Goal: Transaction & Acquisition: Obtain resource

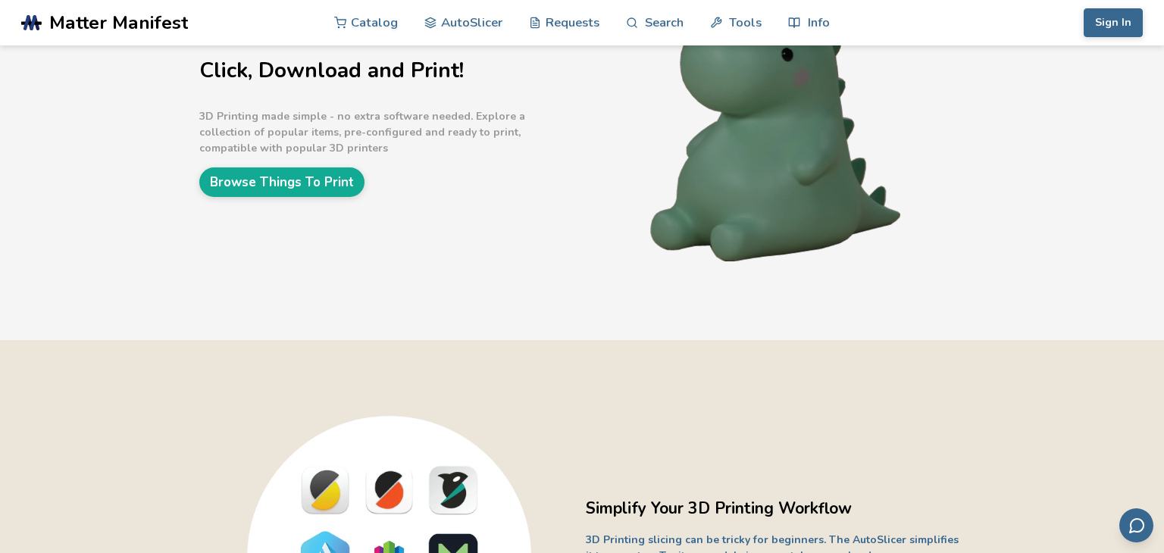
scroll to position [139, 0]
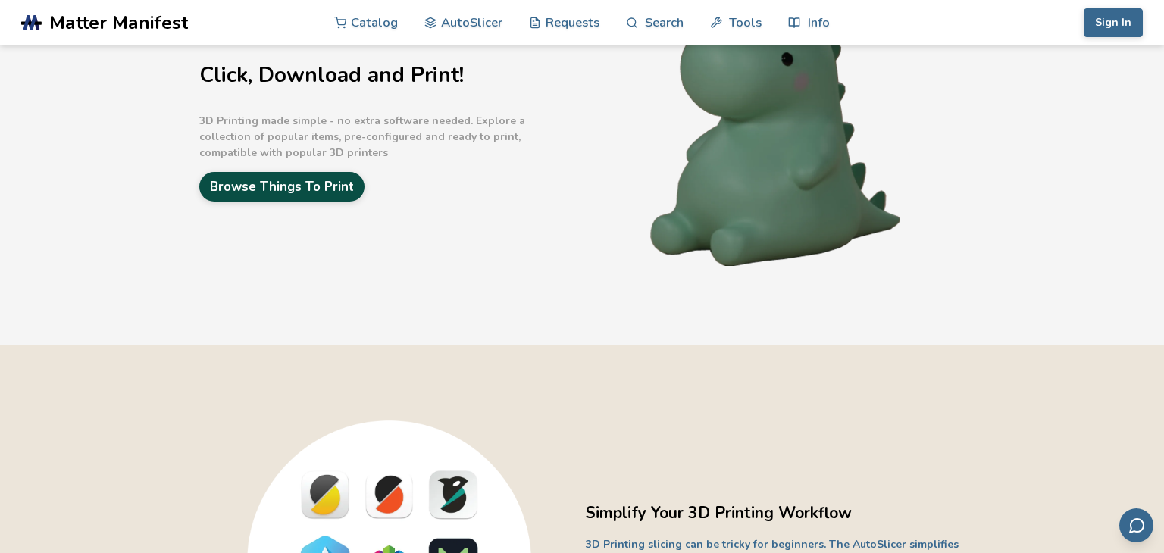
click at [344, 186] on link "Browse Things To Print" at bounding box center [281, 187] width 165 height 30
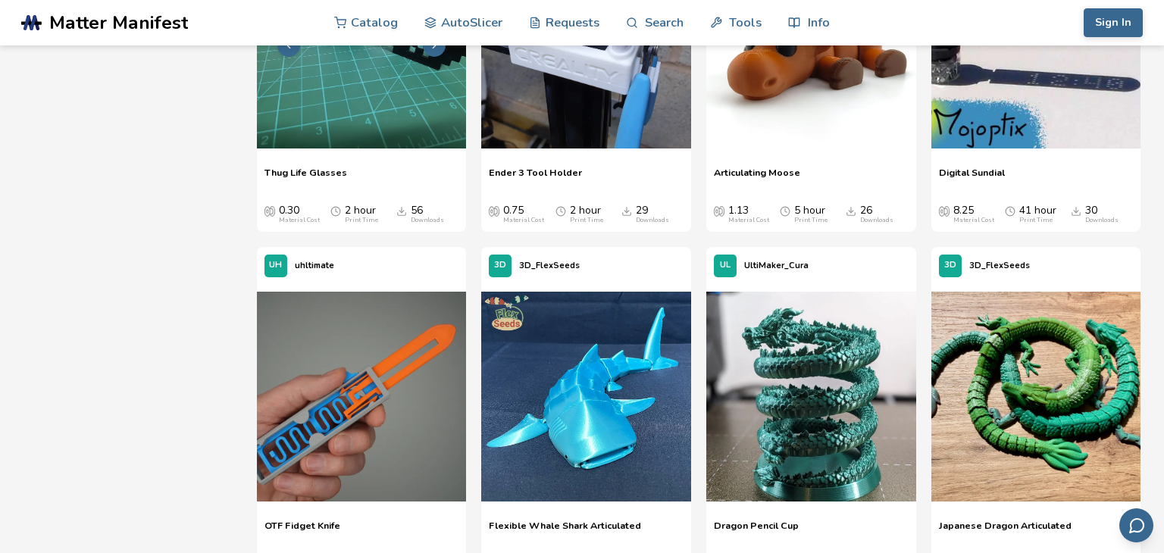
scroll to position [2126, 0]
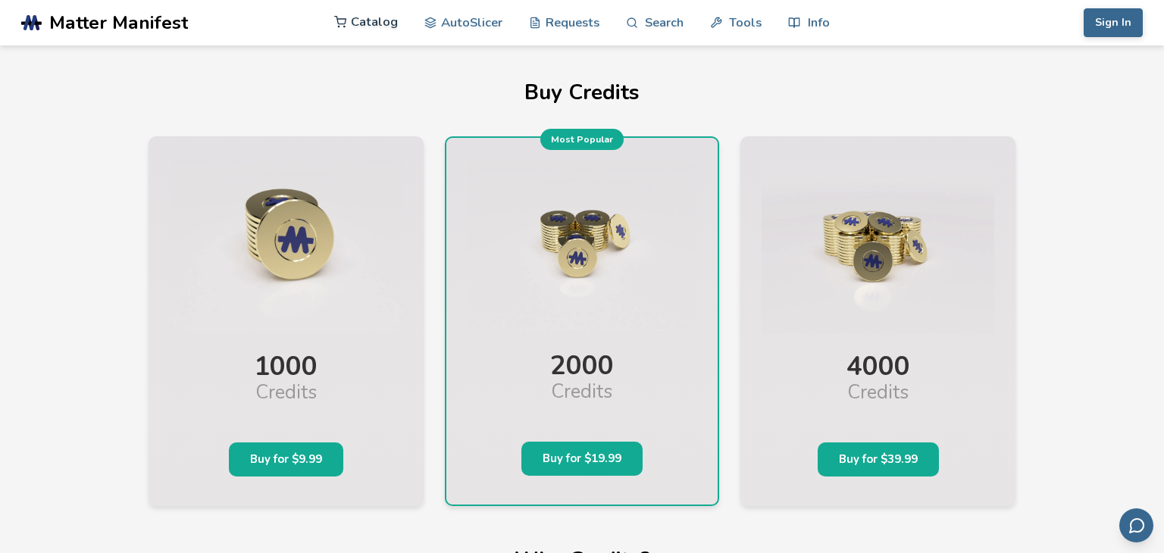
click at [386, 33] on link "Catalog" at bounding box center [366, 21] width 64 height 45
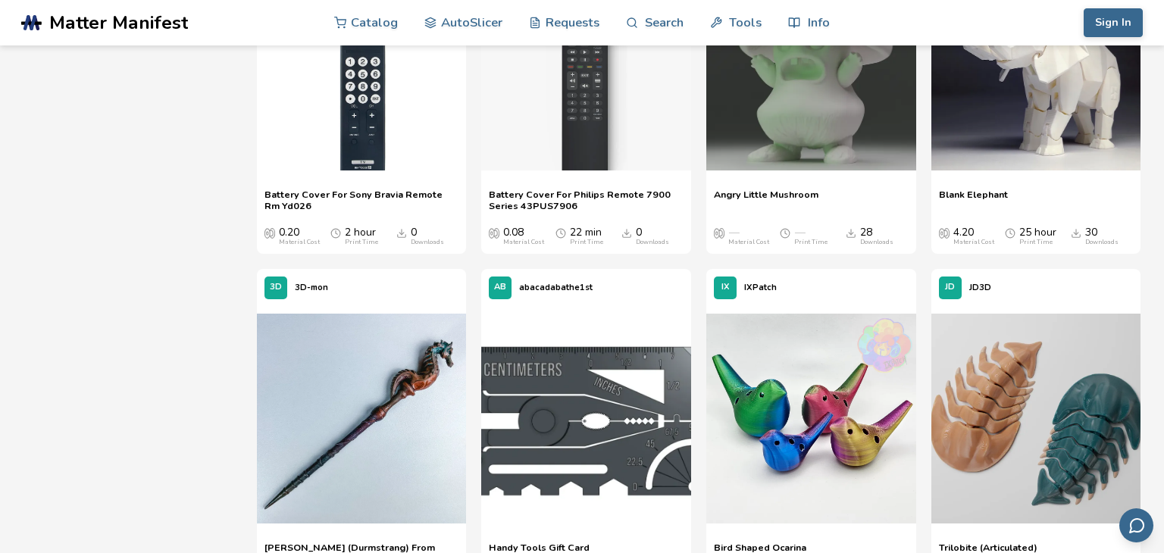
scroll to position [7045, 0]
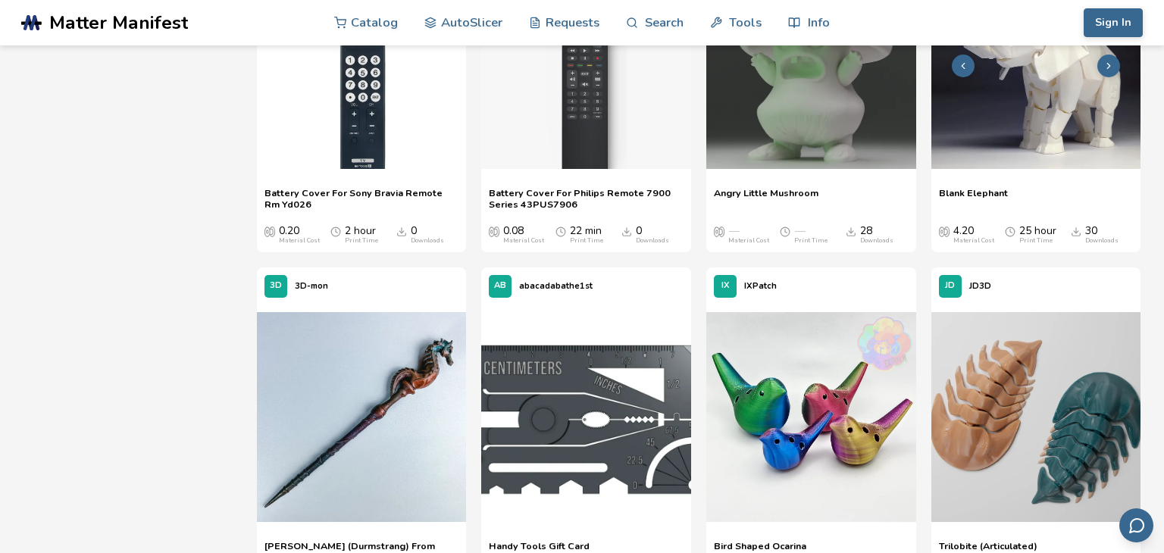
click at [970, 122] on img at bounding box center [1036, 64] width 210 height 210
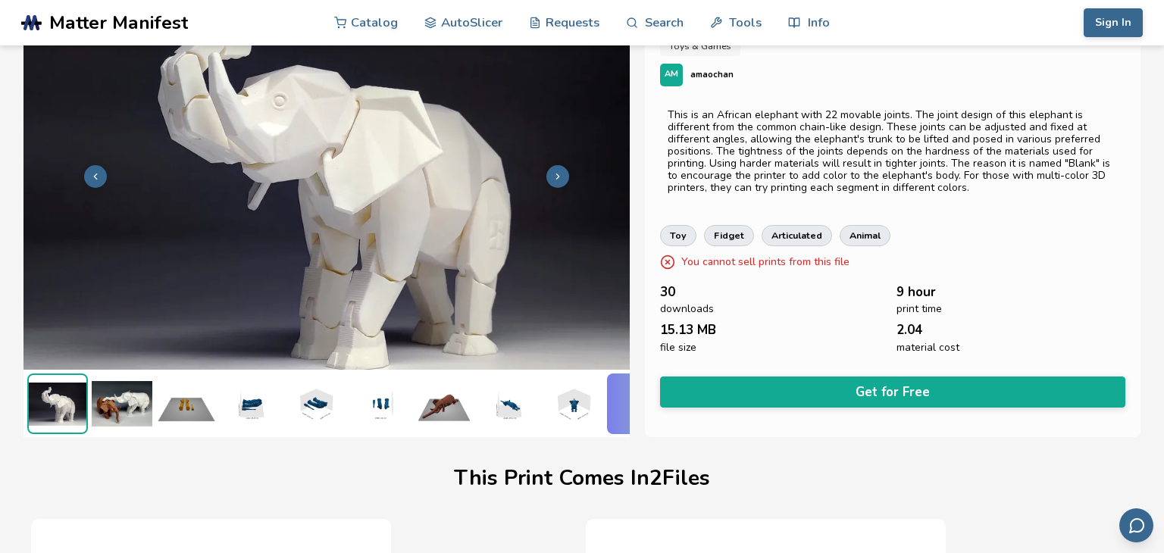
scroll to position [72, 0]
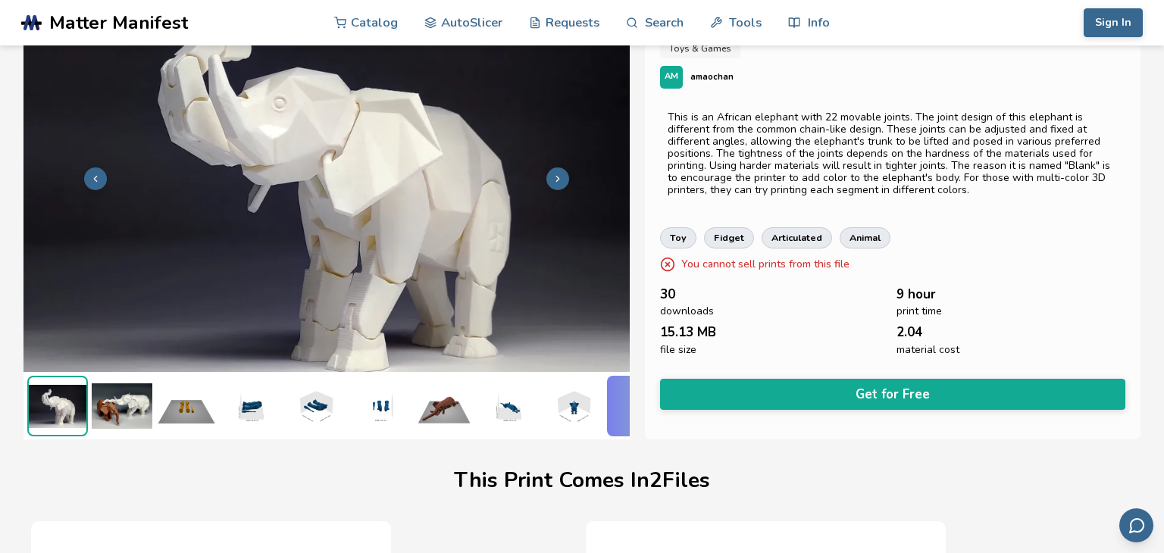
click at [777, 260] on p "You cannot sell prints from this file" at bounding box center [765, 264] width 168 height 16
click at [118, 404] on img at bounding box center [122, 406] width 61 height 61
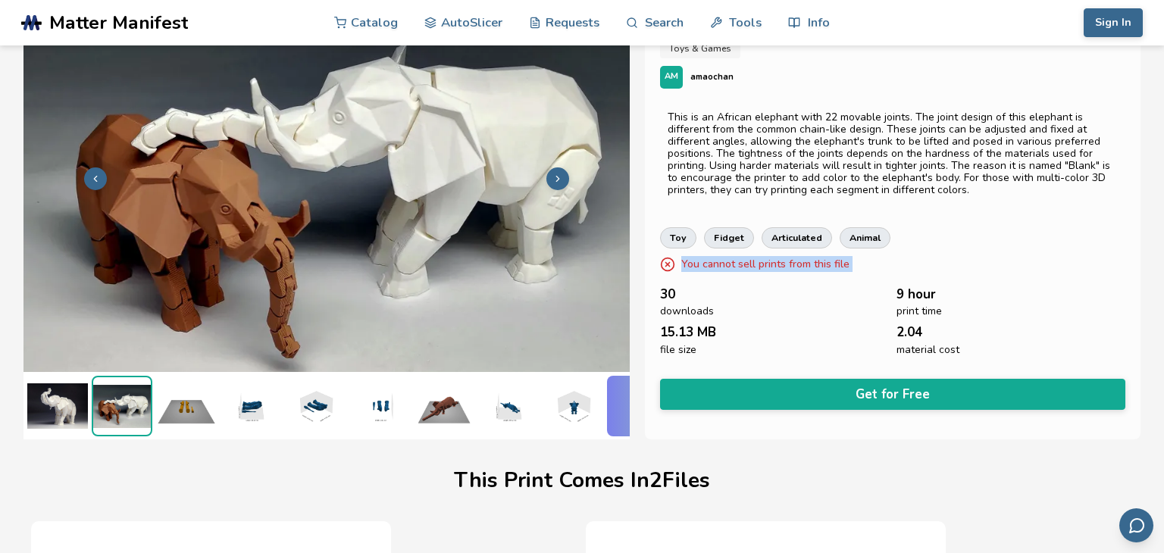
click at [191, 401] on img at bounding box center [186, 406] width 61 height 61
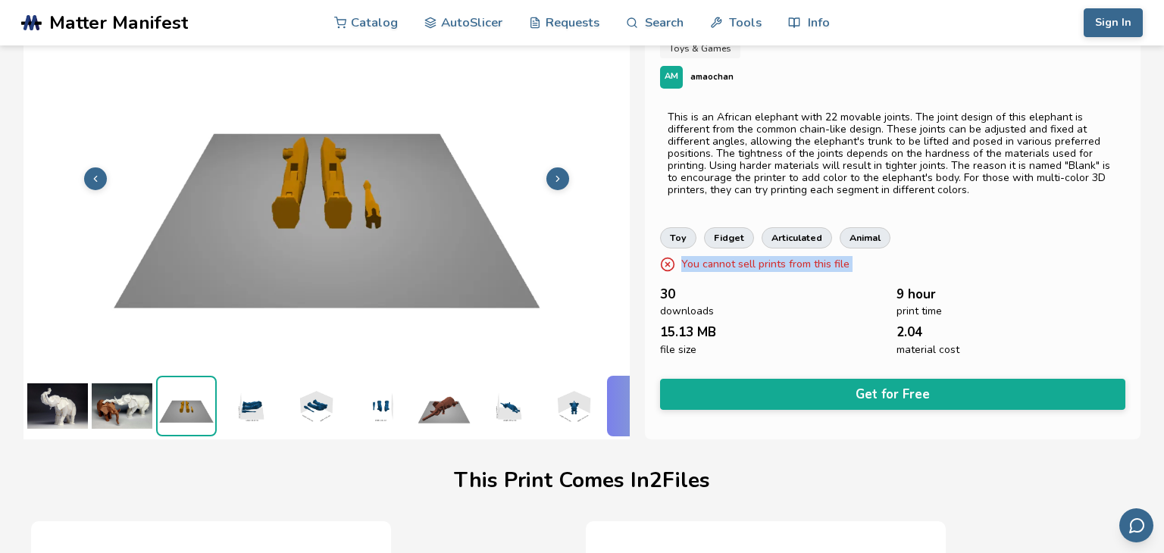
click at [233, 398] on img at bounding box center [250, 406] width 61 height 61
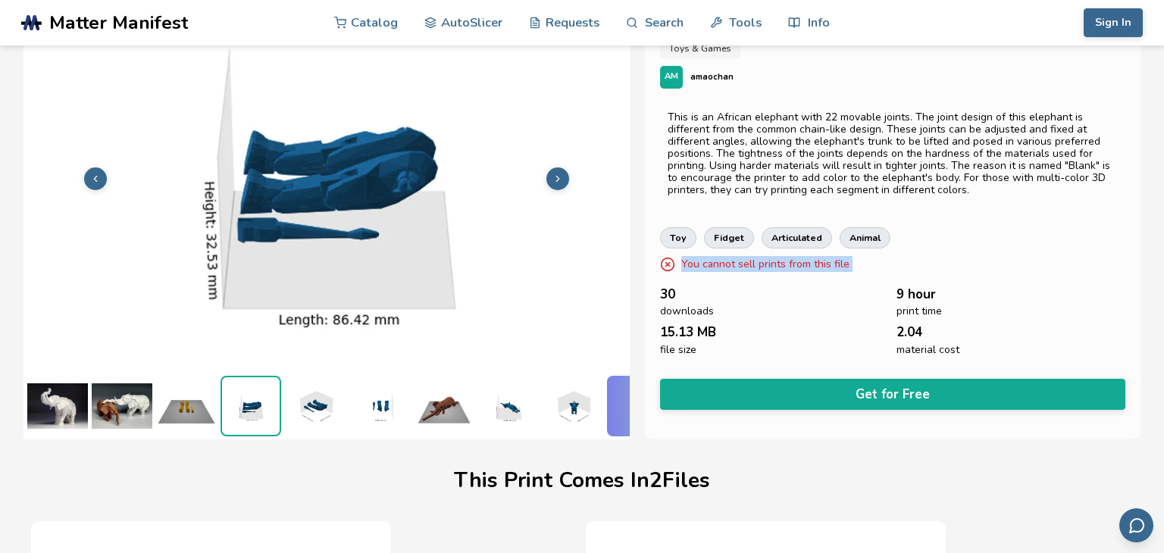
click at [286, 401] on img at bounding box center [315, 406] width 61 height 61
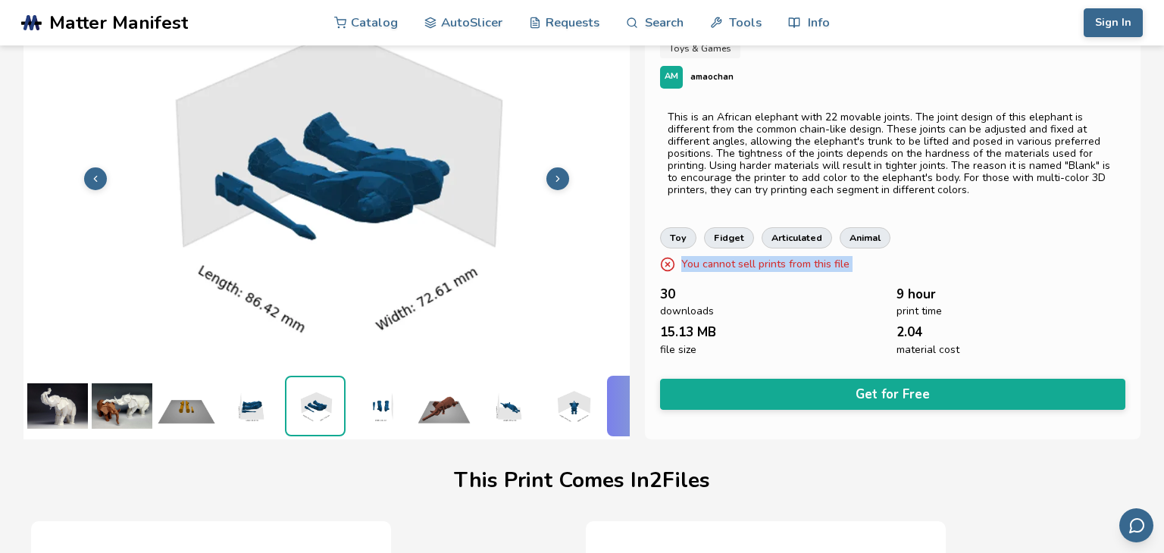
click at [343, 408] on img at bounding box center [315, 406] width 58 height 58
click at [390, 408] on img at bounding box center [379, 406] width 61 height 61
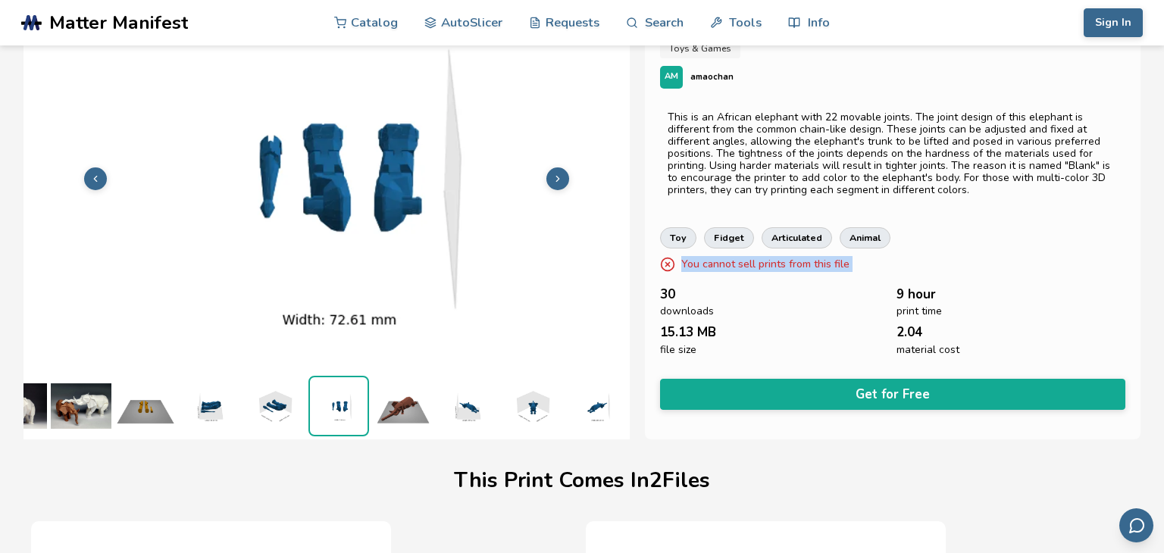
scroll to position [0, 42]
click at [395, 409] on img at bounding box center [402, 406] width 61 height 61
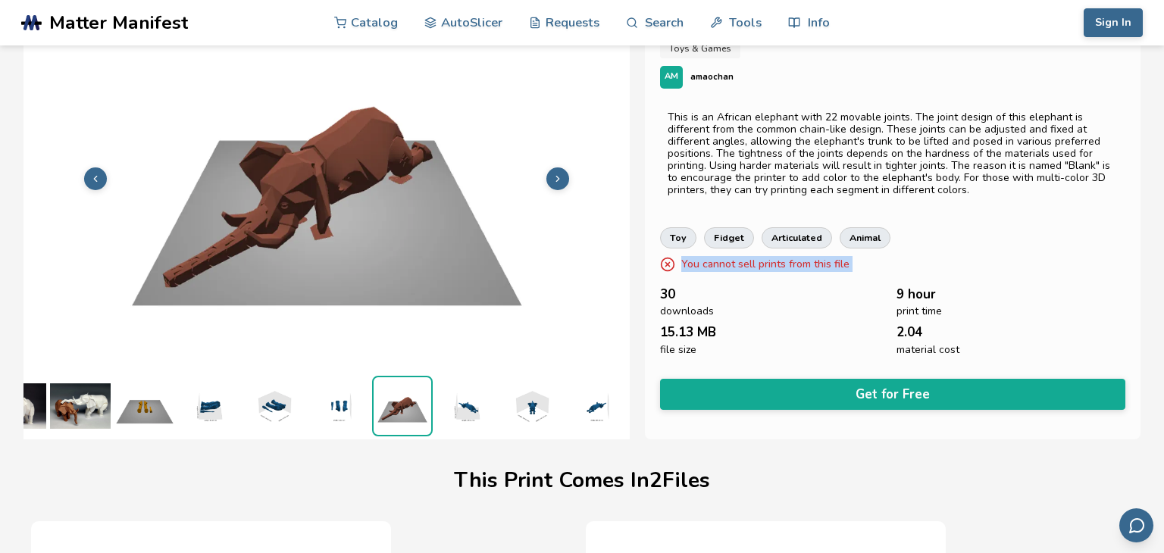
click at [423, 415] on img at bounding box center [402, 406] width 58 height 58
click at [455, 416] on img at bounding box center [466, 406] width 61 height 61
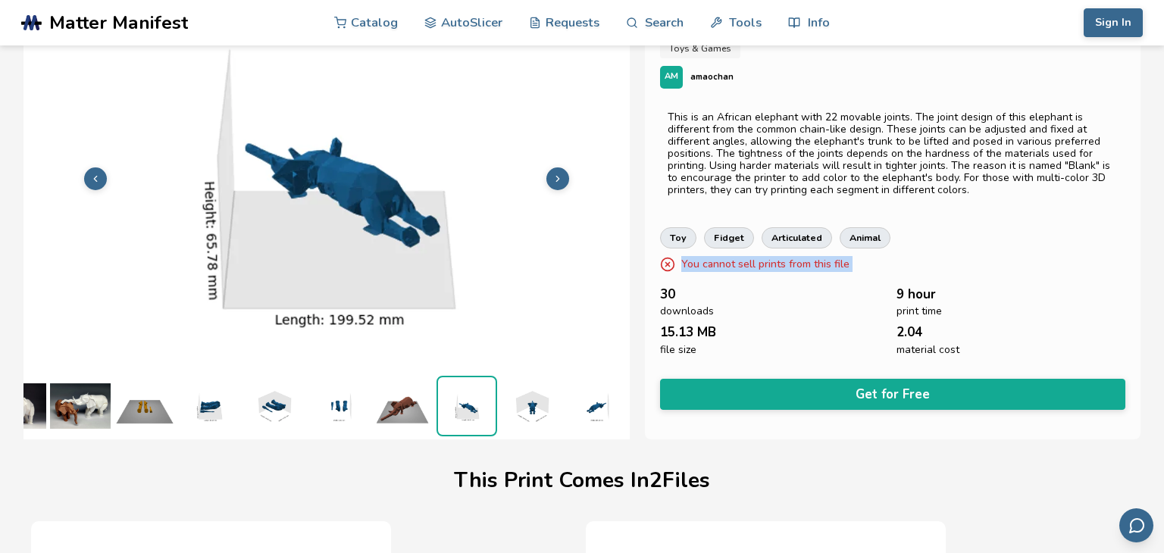
click at [509, 417] on img at bounding box center [531, 406] width 61 height 61
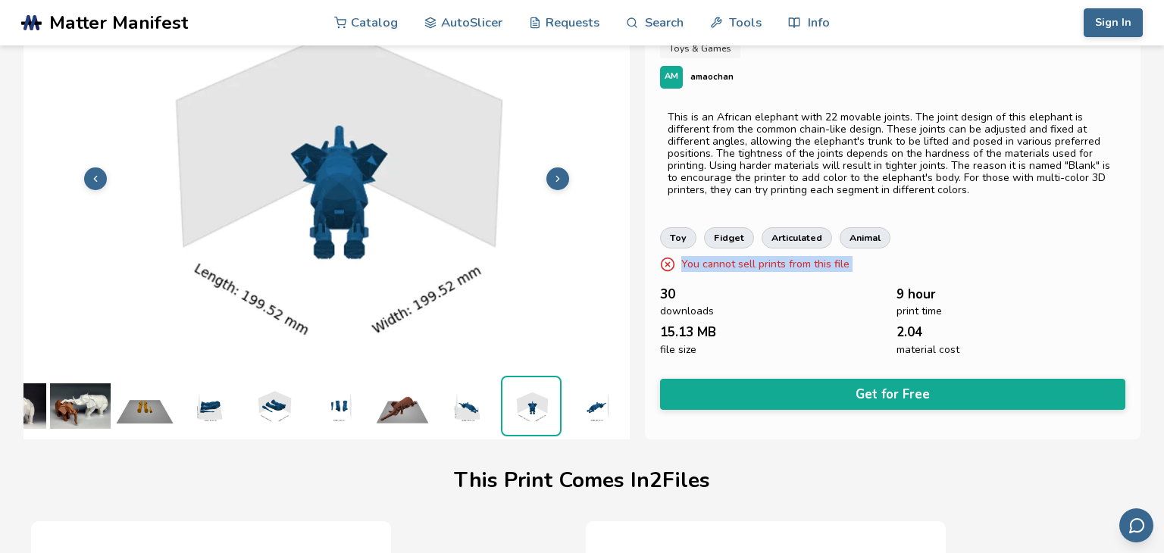
click at [570, 412] on img at bounding box center [595, 406] width 61 height 61
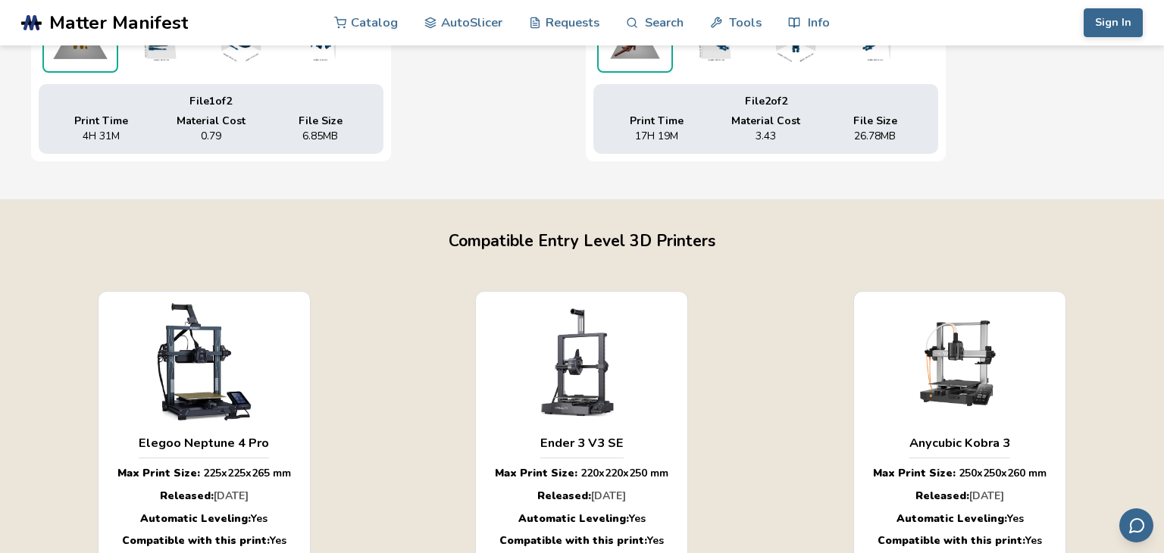
scroll to position [857, 0]
